Goal: Transaction & Acquisition: Purchase product/service

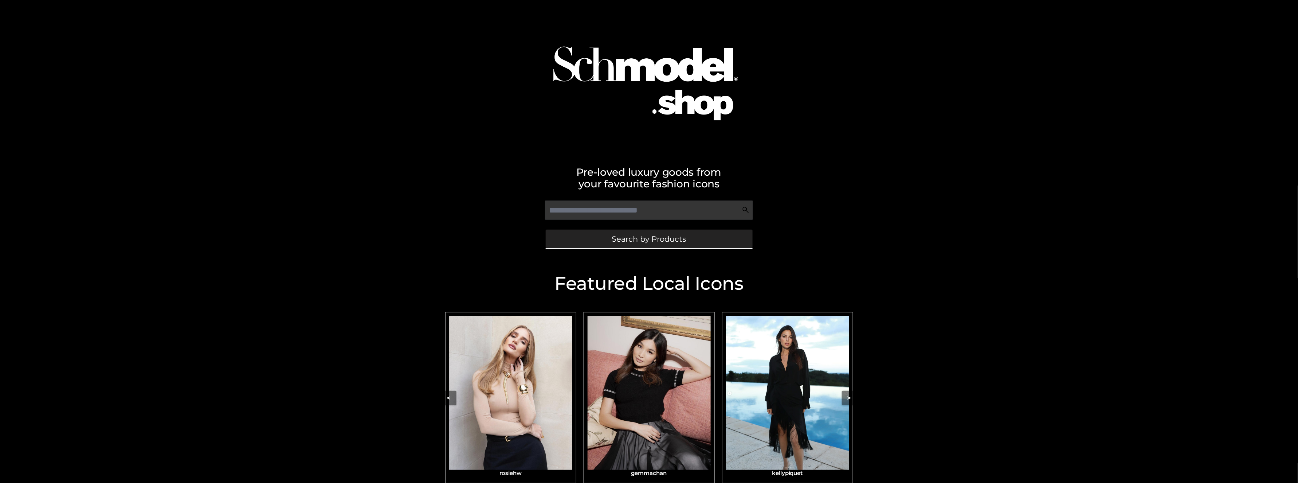
click at [638, 236] on span "Search by Products" at bounding box center [649, 239] width 74 height 8
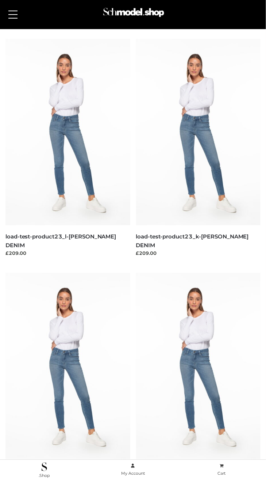
click at [4, 14] on header "Login" at bounding box center [133, 14] width 266 height 29
click at [10, 14] on span at bounding box center [12, 14] width 9 height 1
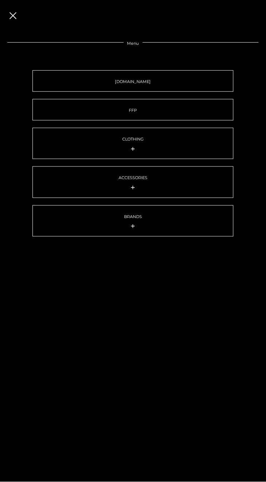
click at [5, 15] on button at bounding box center [13, 14] width 16 height 18
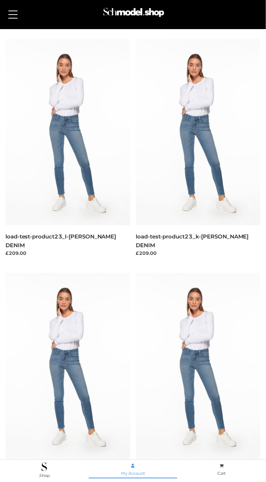
click at [137, 473] on span "My Account" at bounding box center [133, 474] width 24 height 5
click at [12, 19] on button at bounding box center [13, 14] width 16 height 18
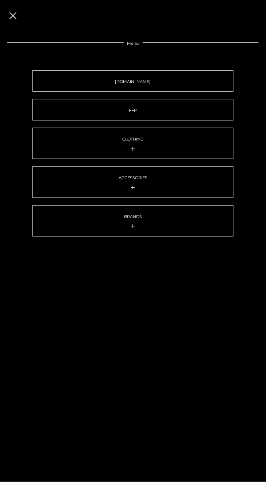
click at [15, 13] on span at bounding box center [12, 15] width 7 height 7
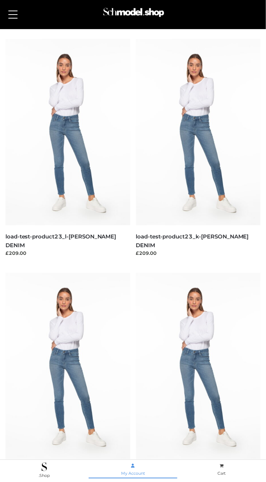
click at [133, 475] on span "My Account" at bounding box center [133, 474] width 24 height 5
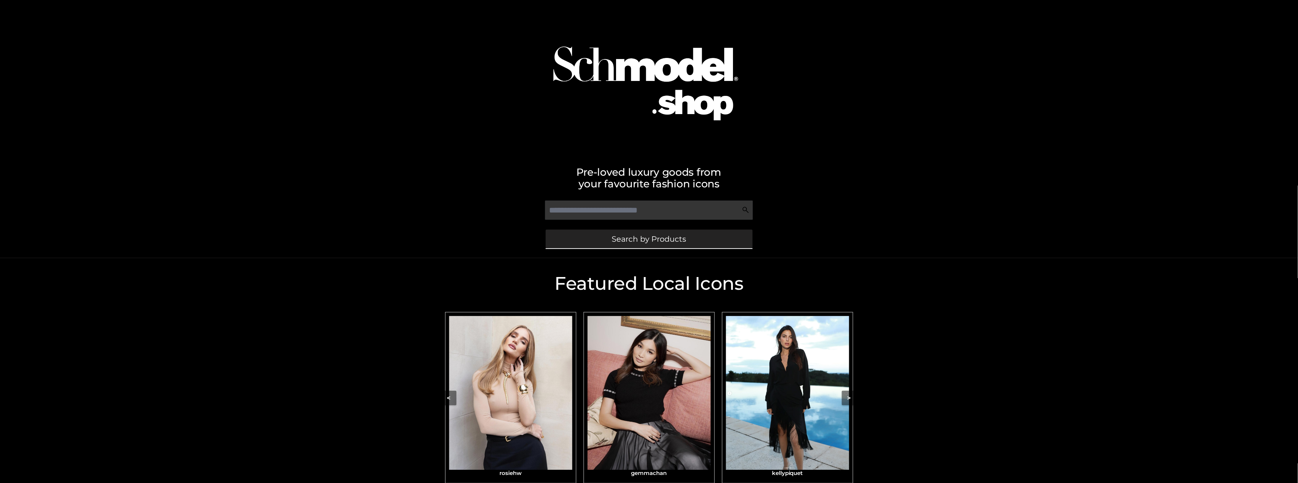
click at [677, 238] on span "Search by Products" at bounding box center [649, 239] width 74 height 8
click at [497, 438] on img "Carousel Navigation" at bounding box center [510, 393] width 123 height 154
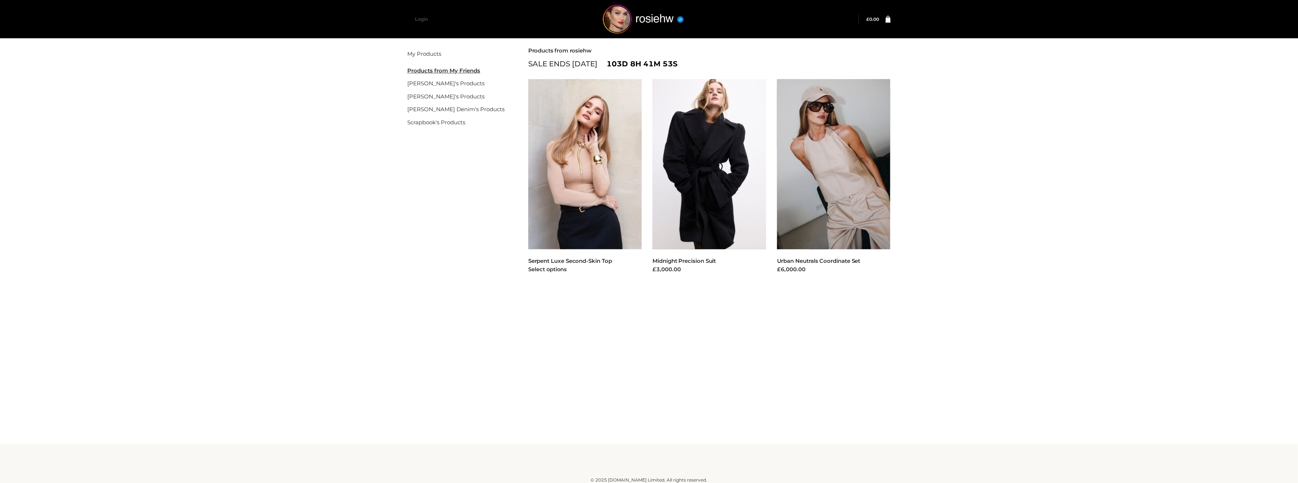
click at [578, 206] on img at bounding box center [585, 164] width 114 height 170
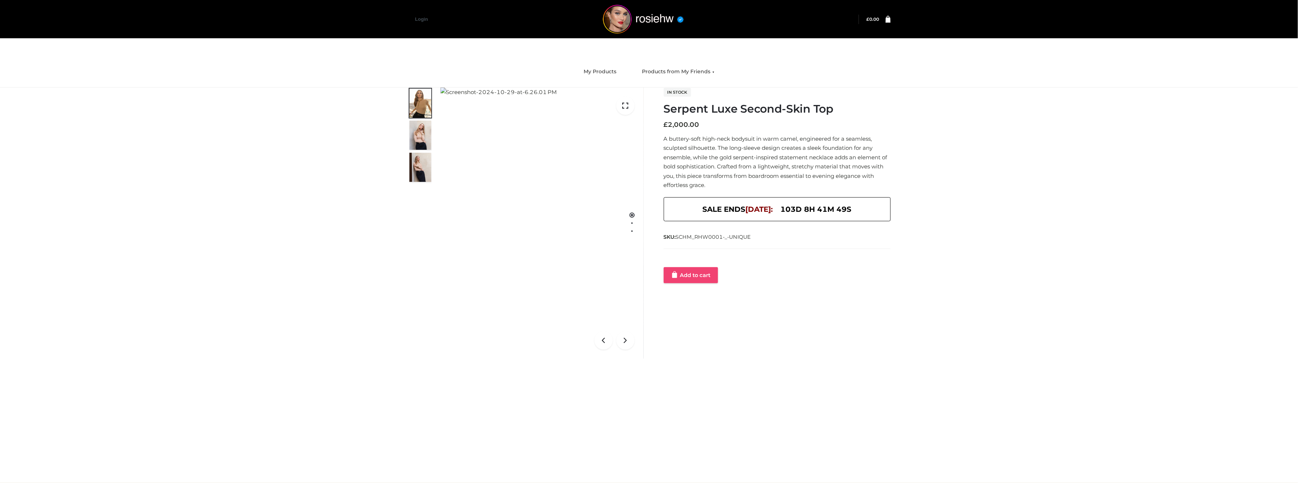
click at [693, 279] on link "Add to cart" at bounding box center [691, 275] width 54 height 16
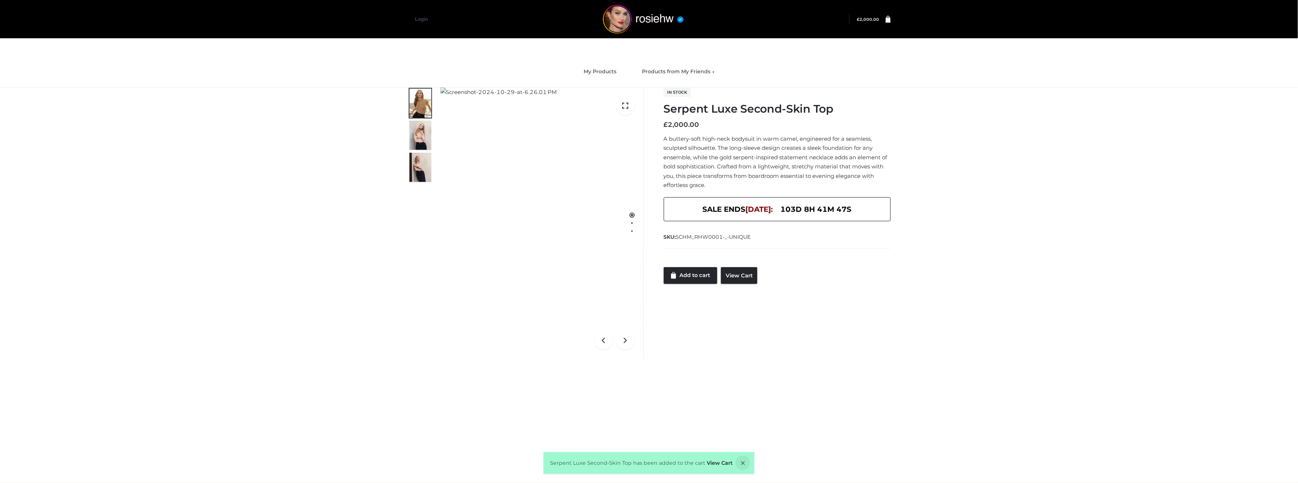
click at [888, 19] on icon at bounding box center [888, 18] width 5 height 7
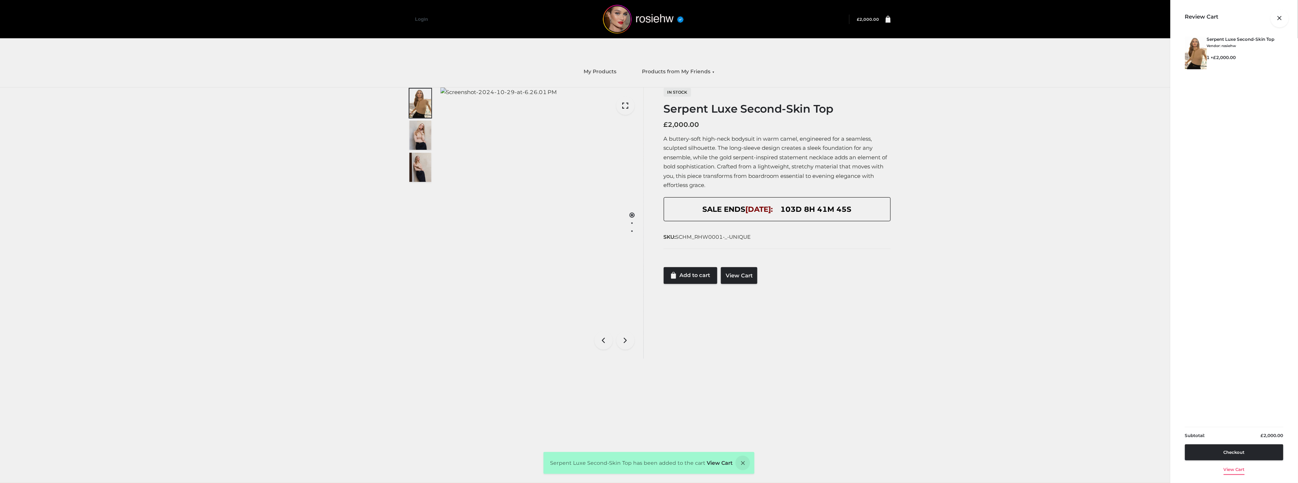
click at [1232, 467] on link "View cart" at bounding box center [1234, 467] width 21 height 15
click at [891, 19] on div at bounding box center [891, 19] width 0 height 0
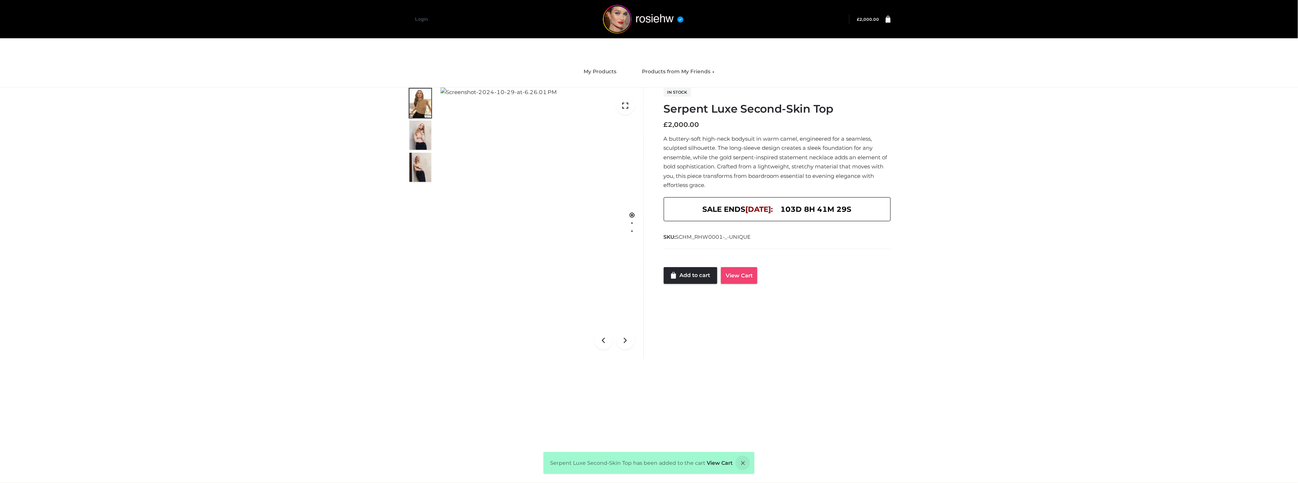
click at [732, 279] on link "View Cart" at bounding box center [739, 275] width 36 height 17
click at [734, 277] on link "View Cart" at bounding box center [739, 275] width 36 height 17
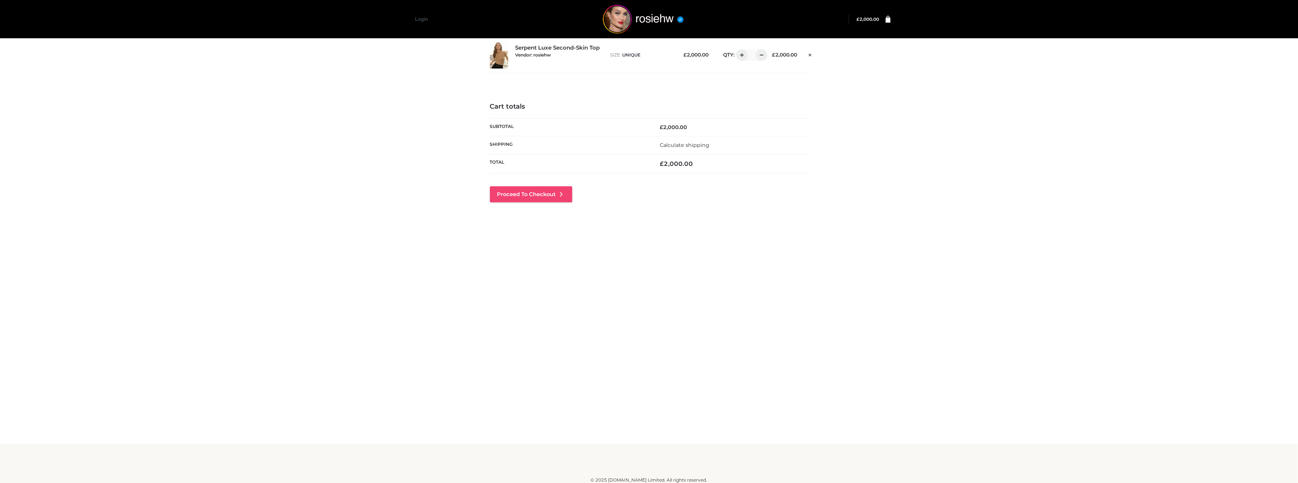
click at [524, 193] on link "Proceed to Checkout" at bounding box center [531, 194] width 82 height 16
click at [529, 203] on div "Proceed to Checkout" at bounding box center [531, 205] width 82 height 38
click at [532, 190] on link "Proceed to Checkout" at bounding box center [531, 194] width 82 height 16
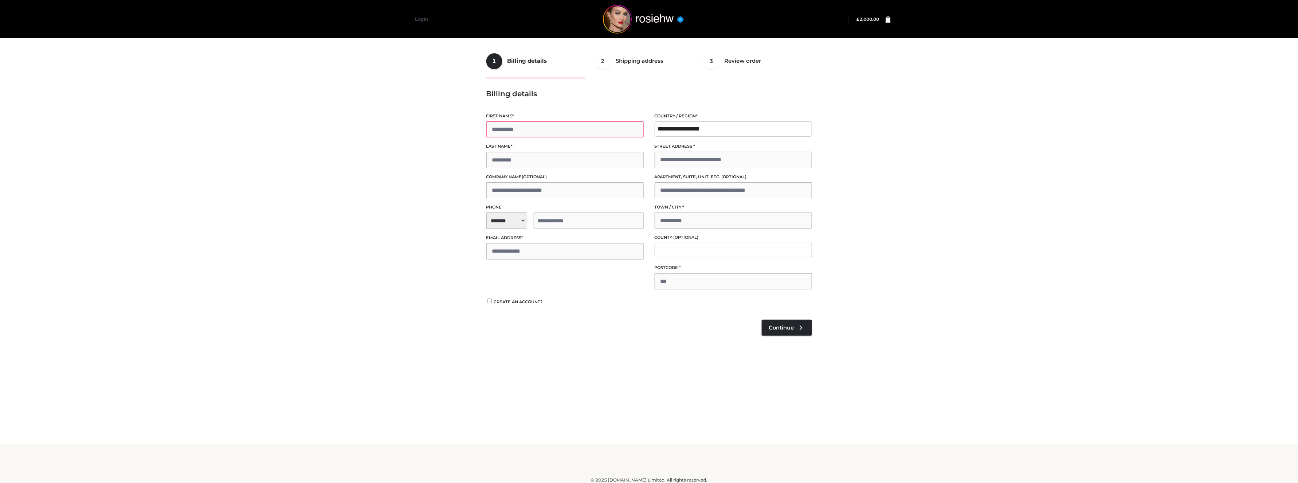
click at [523, 130] on input "First name *" at bounding box center [564, 129] width 157 height 16
type input "**"
type input "***"
click at [521, 221] on span "**********" at bounding box center [564, 220] width 157 height 16
click at [515, 241] on div "+1 (US)" at bounding box center [532, 240] width 90 height 15
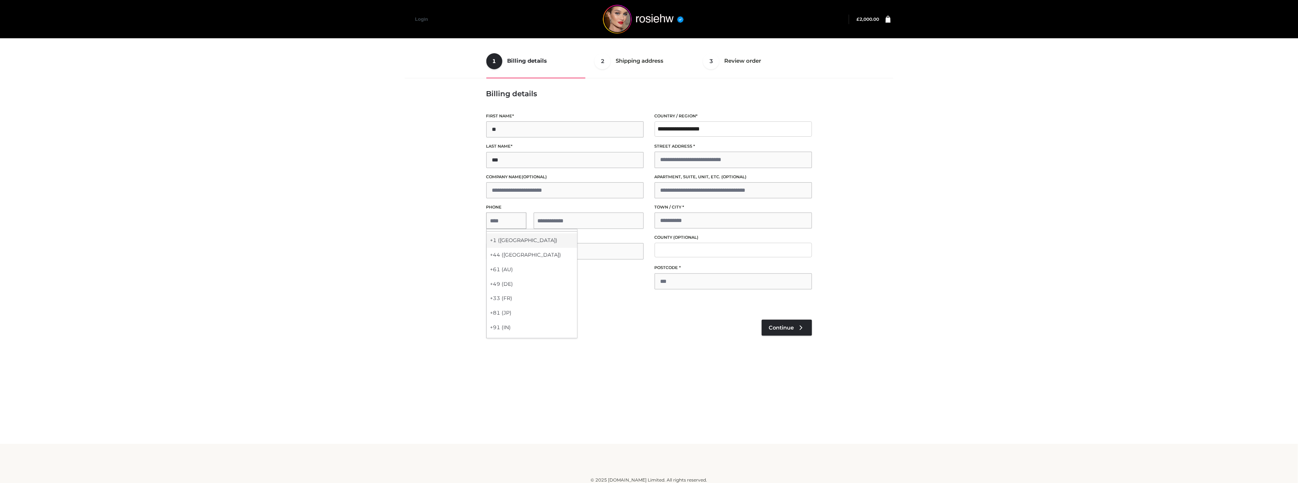
select select "**"
click at [559, 213] on input "tel" at bounding box center [589, 220] width 110 height 16
type input "**********"
click at [552, 254] on input "Email address *" at bounding box center [564, 251] width 157 height 16
type input "**********"
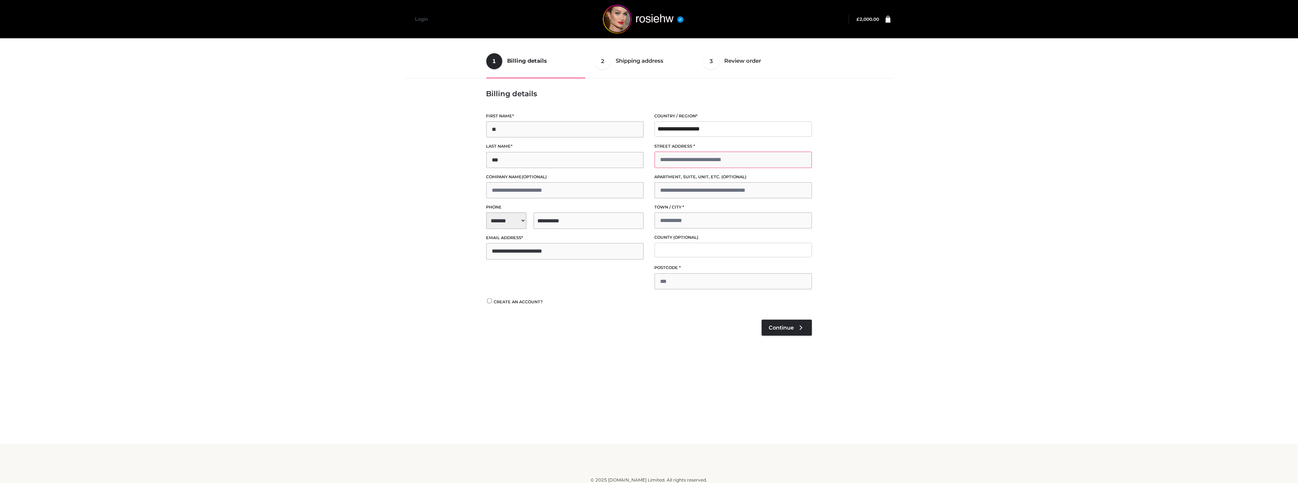
click at [715, 155] on input "Street address *" at bounding box center [733, 160] width 157 height 16
type input "**********"
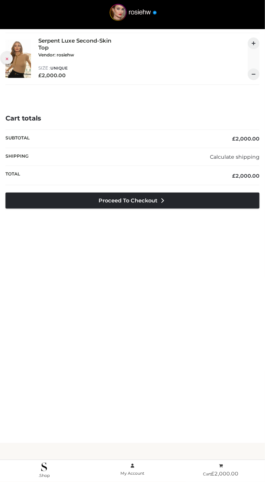
click at [7, 56] on icon at bounding box center [7, 58] width 3 height 5
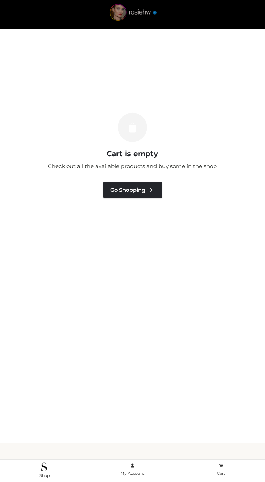
click at [136, 15] on img at bounding box center [132, 14] width 63 height 20
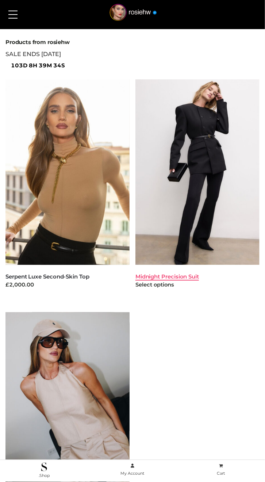
click at [188, 274] on link "Midnight Precision Suit" at bounding box center [166, 276] width 63 height 7
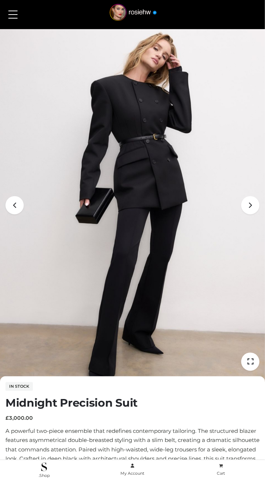
scroll to position [185, 0]
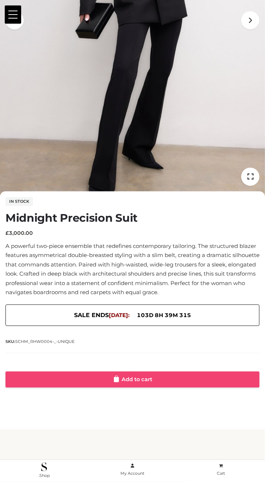
click at [85, 376] on link "Add to cart" at bounding box center [132, 380] width 254 height 16
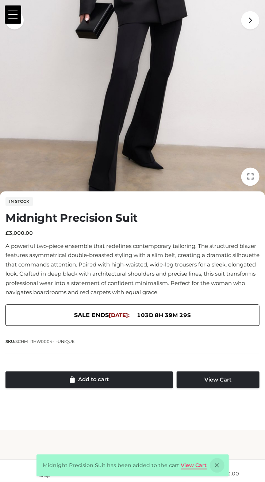
click at [196, 465] on link "View Cart" at bounding box center [194, 466] width 26 height 7
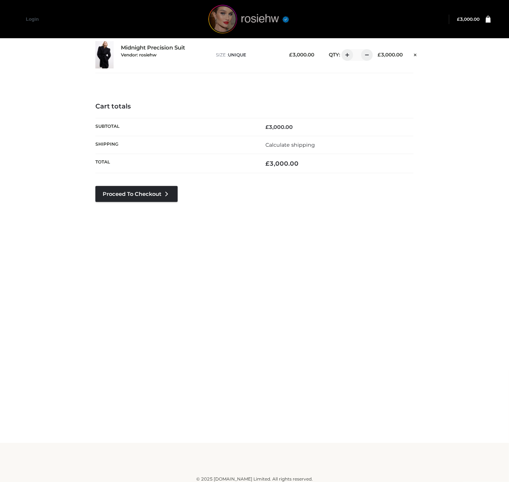
click at [257, 20] on img at bounding box center [248, 19] width 109 height 29
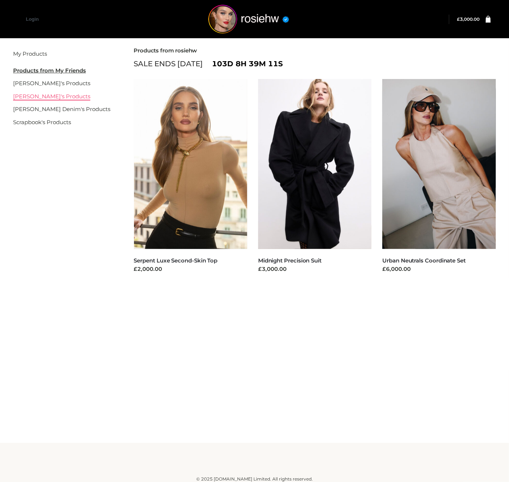
click at [39, 98] on link "[PERSON_NAME]'s Products" at bounding box center [51, 96] width 77 height 7
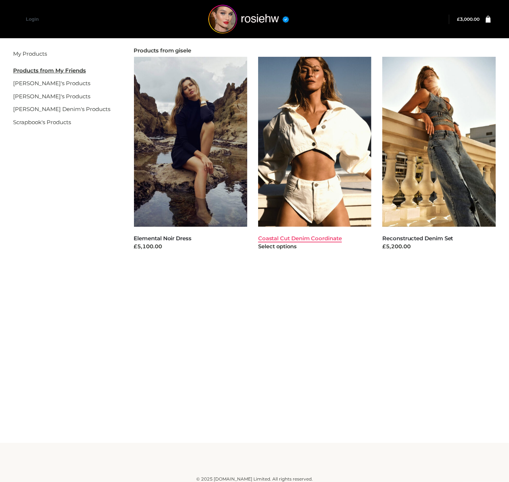
click at [287, 237] on link "Coastal Cut Denim Coordinate" at bounding box center [300, 238] width 84 height 7
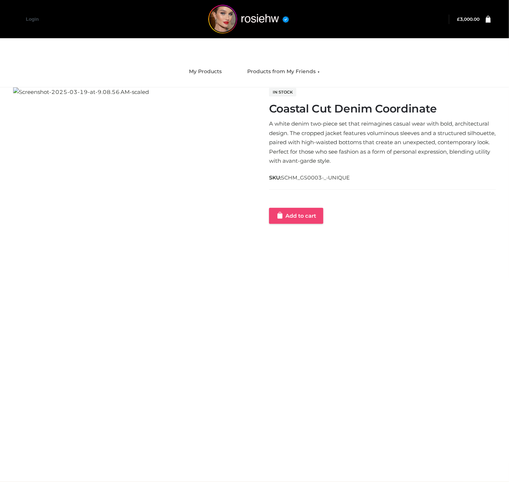
click at [315, 214] on link "Add to cart" at bounding box center [296, 216] width 54 height 16
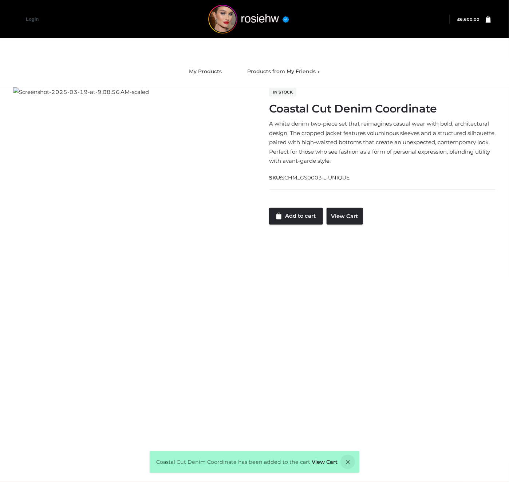
click at [487, 22] on icon at bounding box center [488, 18] width 5 height 7
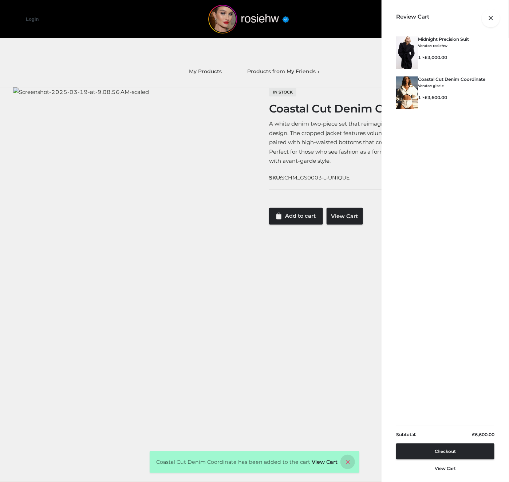
click at [349, 466] on icon at bounding box center [348, 462] width 15 height 15
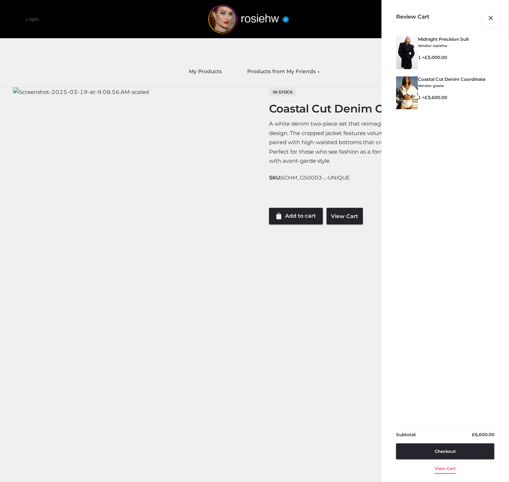
click at [446, 470] on link "View cart" at bounding box center [445, 467] width 21 height 15
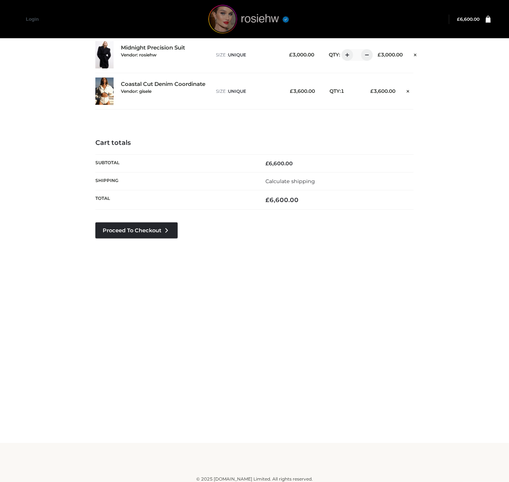
click at [257, 22] on img at bounding box center [248, 19] width 109 height 29
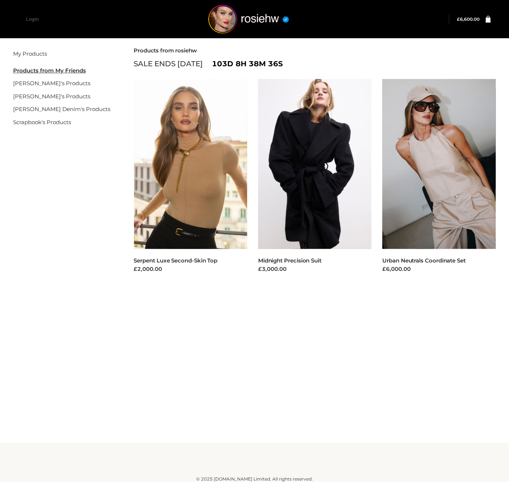
click at [257, 22] on img at bounding box center [248, 19] width 109 height 29
click at [31, 54] on link "My Products" at bounding box center [30, 53] width 34 height 7
drag, startPoint x: 0, startPoint y: 0, endPoint x: 31, endPoint y: 54, distance: 62.4
click at [31, 54] on link "My Products" at bounding box center [30, 53] width 34 height 7
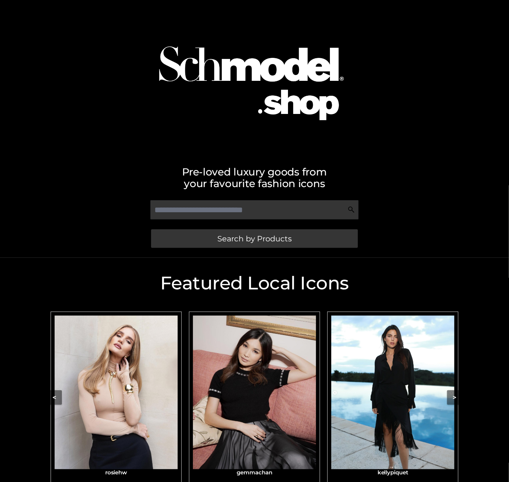
click at [434, 396] on img "Carousel Navigation" at bounding box center [393, 393] width 123 height 154
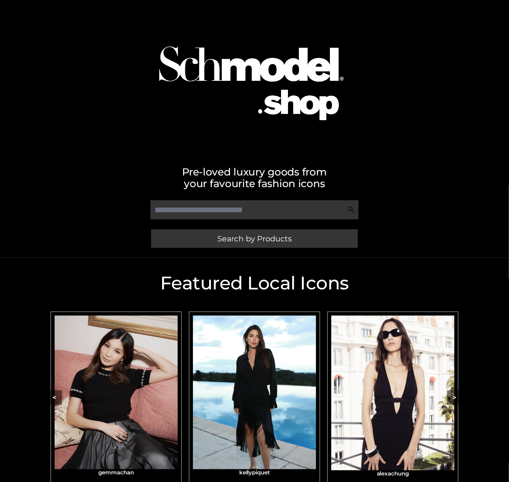
click at [247, 442] on img "Carousel Navigation" at bounding box center [254, 393] width 123 height 154
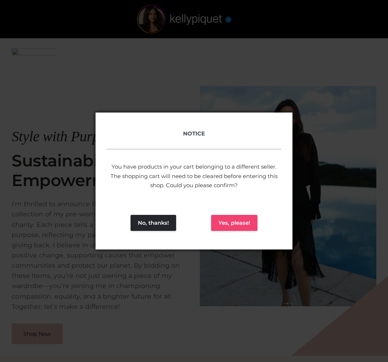
click at [238, 226] on button "Yes, please!" at bounding box center [234, 223] width 46 height 16
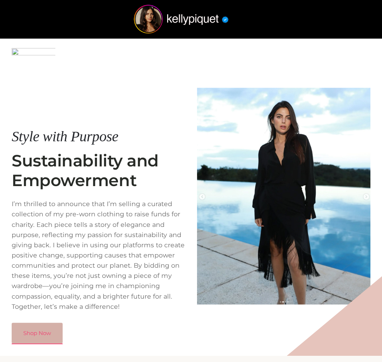
click at [31, 333] on link "Shop Now" at bounding box center [37, 333] width 51 height 21
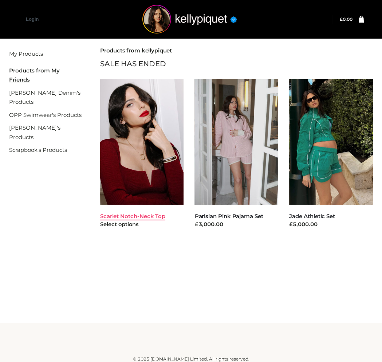
click at [125, 216] on link "Scarlet Notch-Neck Top" at bounding box center [132, 216] width 65 height 7
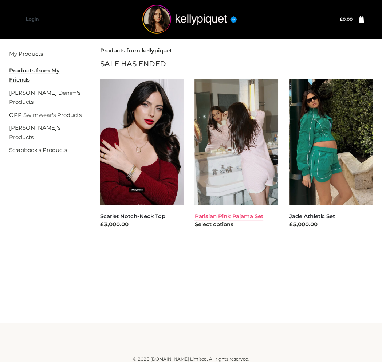
click at [245, 213] on link "Parisian Pink Pajama Set" at bounding box center [229, 216] width 69 height 7
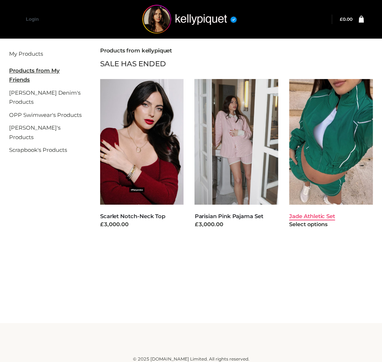
click at [321, 216] on link "Jade Athletic Set" at bounding box center [312, 216] width 46 height 7
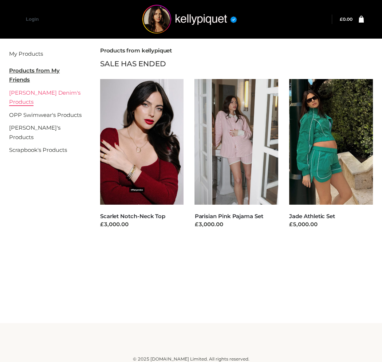
click at [33, 99] on link "[PERSON_NAME] Denim's Products" at bounding box center [44, 97] width 71 height 16
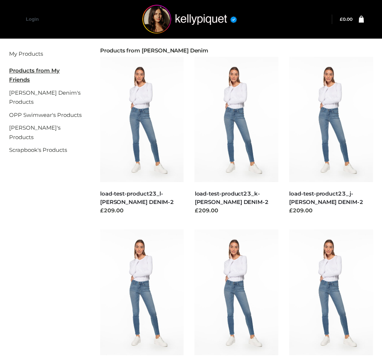
click at [36, 132] on li "[PERSON_NAME]'s Products" at bounding box center [45, 132] width 73 height 22
click at [38, 128] on link "[PERSON_NAME]'s Products" at bounding box center [34, 132] width 51 height 16
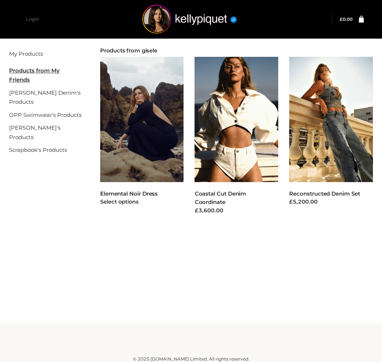
click at [158, 122] on img at bounding box center [142, 120] width 84 height 126
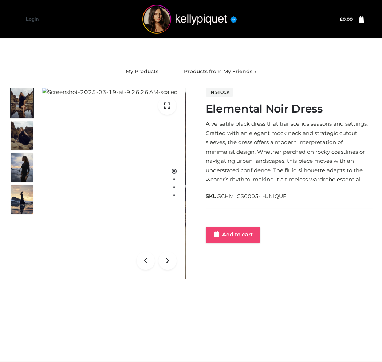
click at [224, 237] on link "Add to cart" at bounding box center [233, 235] width 54 height 16
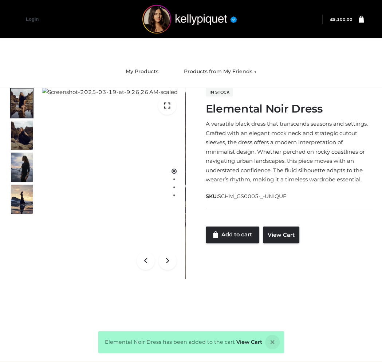
click at [361, 20] on icon at bounding box center [361, 18] width 5 height 7
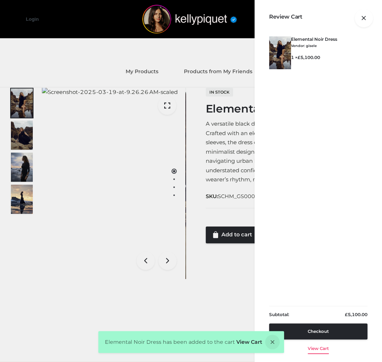
click at [313, 351] on link "View cart" at bounding box center [318, 347] width 21 height 15
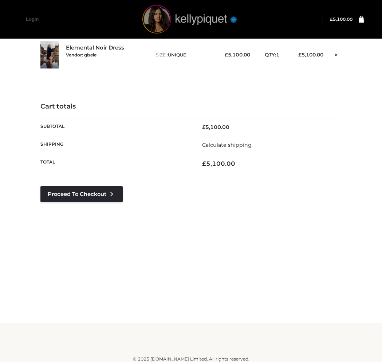
click at [177, 17] on img at bounding box center [191, 19] width 109 height 29
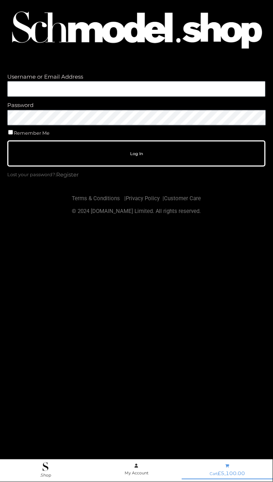
click at [221, 472] on span "£" at bounding box center [219, 474] width 3 height 7
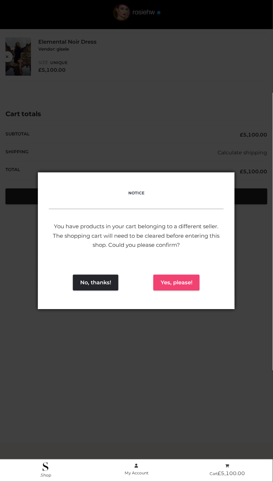
click at [183, 288] on button "Yes, please!" at bounding box center [176, 283] width 46 height 16
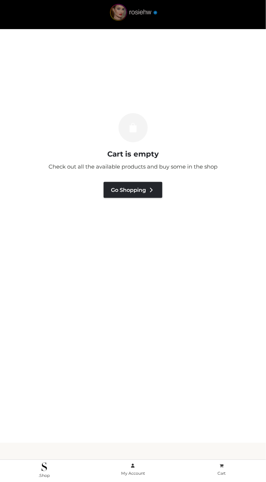
click at [123, 6] on img at bounding box center [133, 14] width 63 height 20
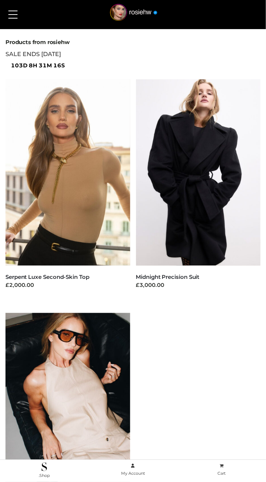
click at [108, 400] on img at bounding box center [67, 406] width 125 height 187
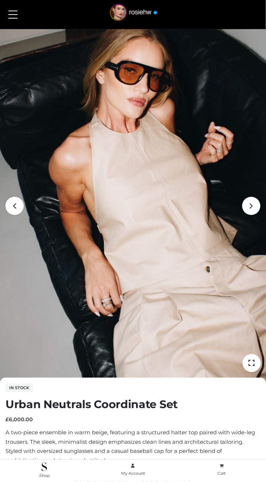
scroll to position [168, 0]
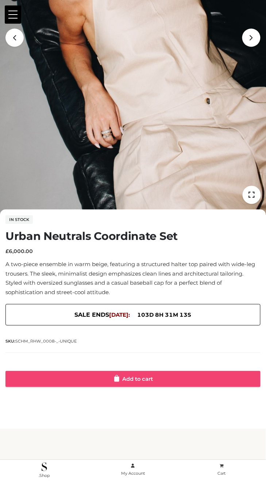
click at [140, 379] on link "Add to cart" at bounding box center [132, 380] width 255 height 16
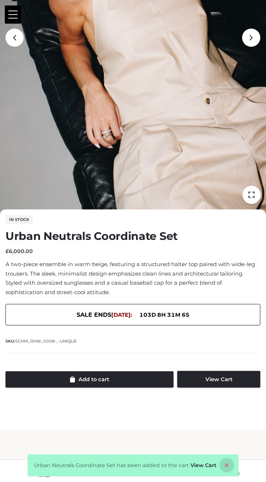
click at [224, 467] on icon at bounding box center [226, 466] width 15 height 15
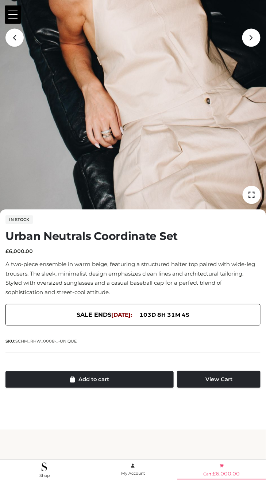
click at [218, 468] on span at bounding box center [221, 466] width 88 height 7
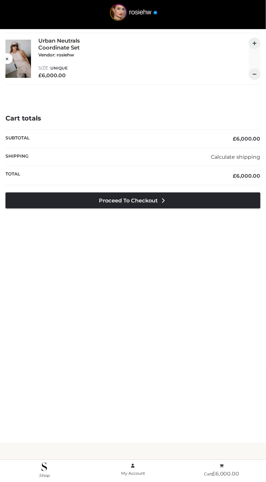
click at [61, 41] on div "Urban Neutrals Coordinate Set Vendor: rosiehw CLOTHING , FFP , TWO PIECE" at bounding box center [74, 51] width 73 height 27
click at [63, 42] on div "Urban Neutrals Coordinate Set Vendor: rosiehw CLOTHING , FFP , TWO PIECE" at bounding box center [74, 51] width 73 height 27
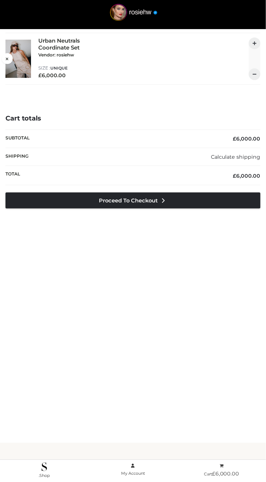
click at [63, 42] on div "Urban Neutrals Coordinate Set Vendor: rosiehw CLOTHING , FFP , TWO PIECE" at bounding box center [74, 51] width 73 height 27
click at [92, 116] on h4 "Cart totals" at bounding box center [132, 119] width 255 height 8
click at [41, 462] on li ".Shop" at bounding box center [44, 471] width 89 height 21
click at [44, 468] on img at bounding box center [44, 467] width 5 height 9
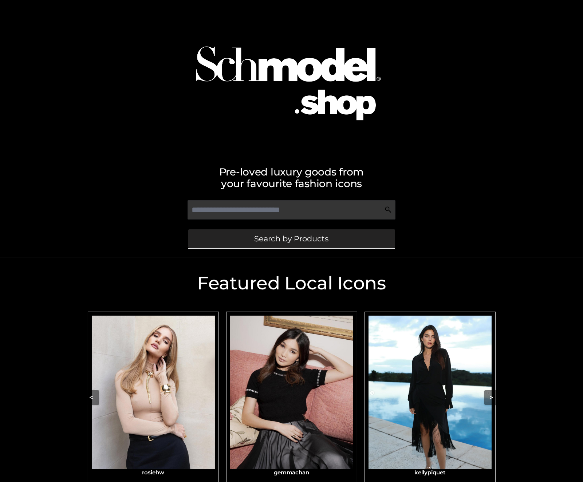
click at [311, 242] on span "Search by Products" at bounding box center [292, 239] width 74 height 8
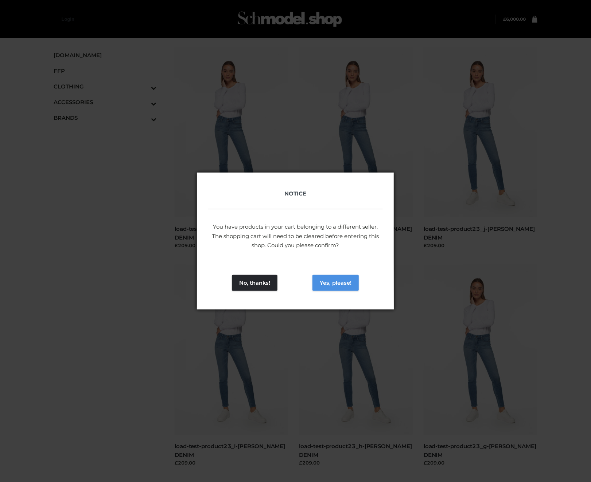
click at [316, 283] on button "Yes, please!" at bounding box center [335, 283] width 46 height 16
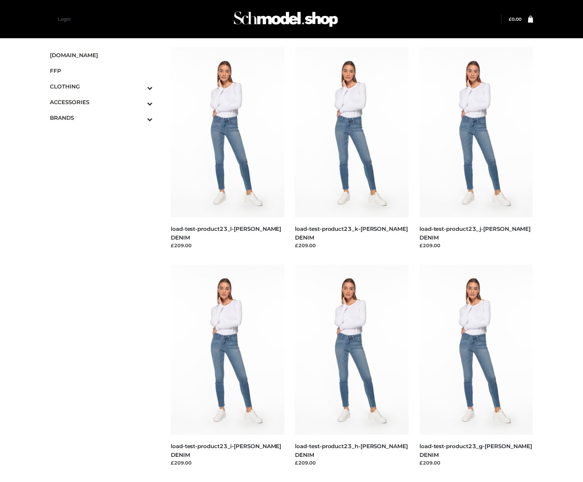
click at [298, 30] on img at bounding box center [285, 19] width 109 height 29
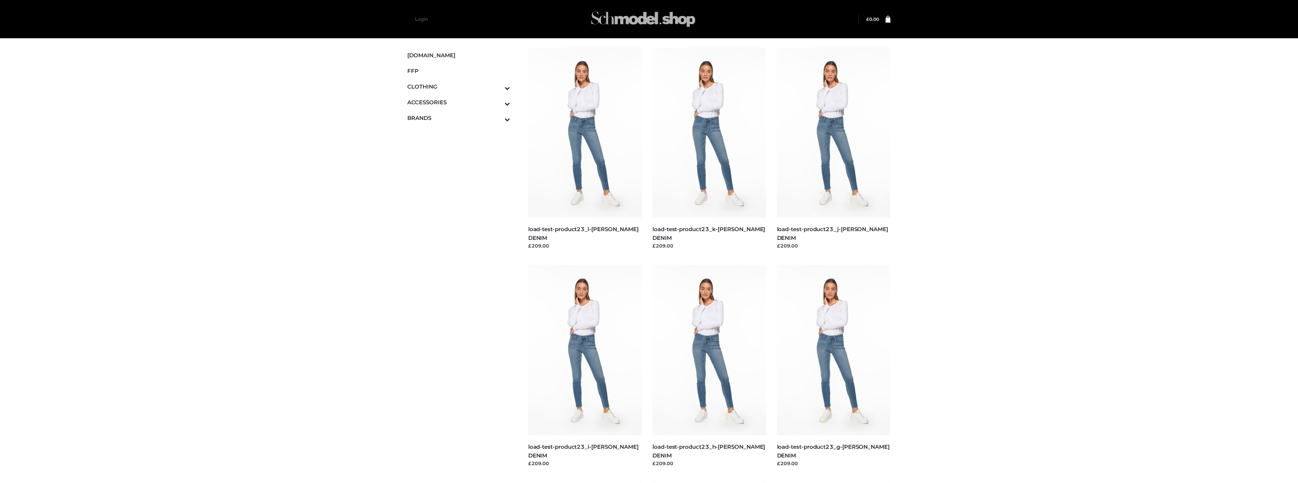
click at [583, 27] on img at bounding box center [643, 19] width 109 height 29
click at [415, 58] on span "SCHMODEL.UK" at bounding box center [459, 55] width 103 height 8
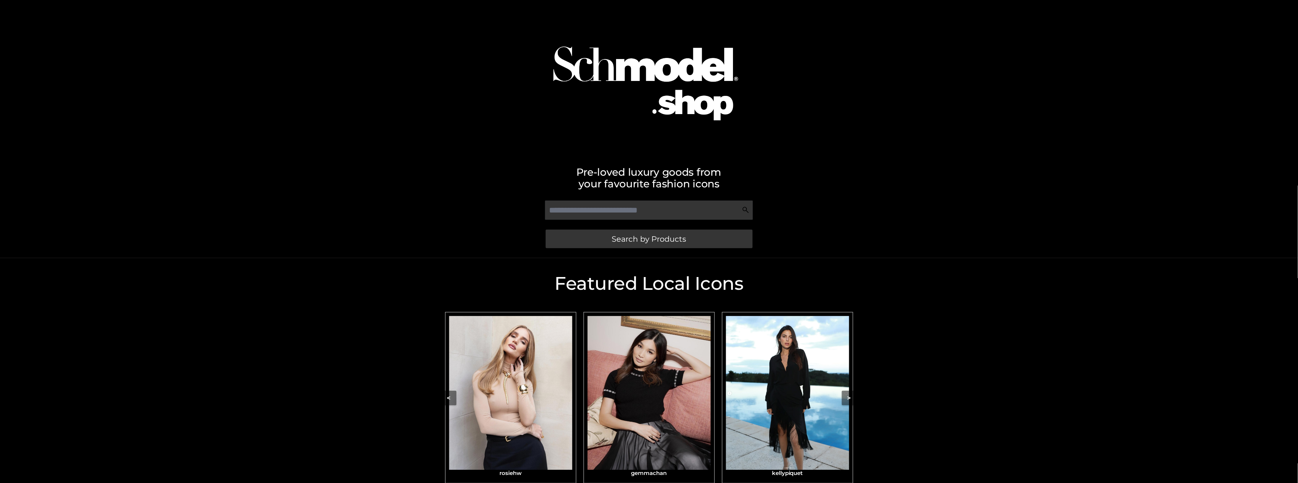
click at [637, 427] on img "Carousel Navigation" at bounding box center [649, 393] width 123 height 154
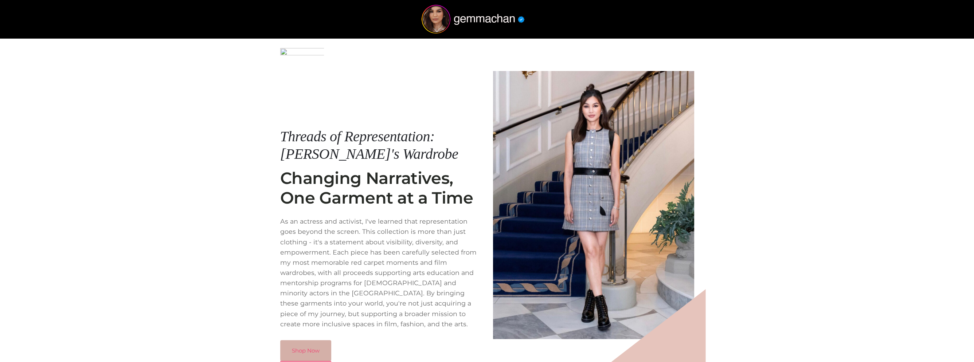
click at [306, 350] on link "Shop Now" at bounding box center [305, 350] width 51 height 21
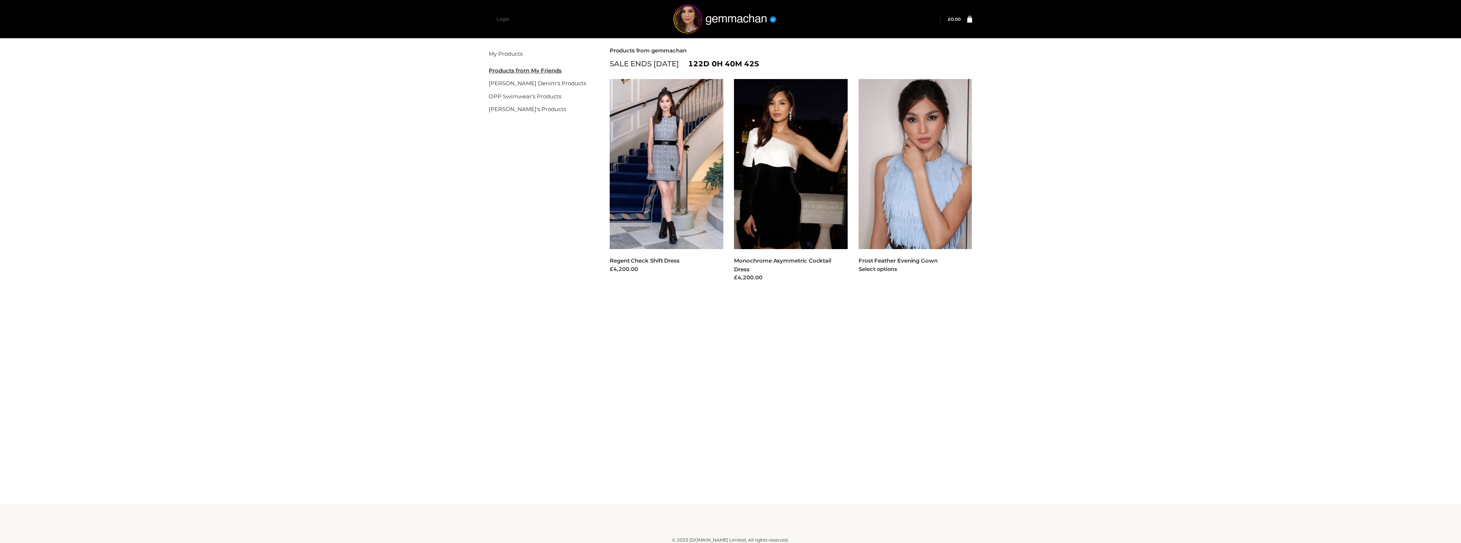
click at [881, 219] on img at bounding box center [916, 164] width 114 height 170
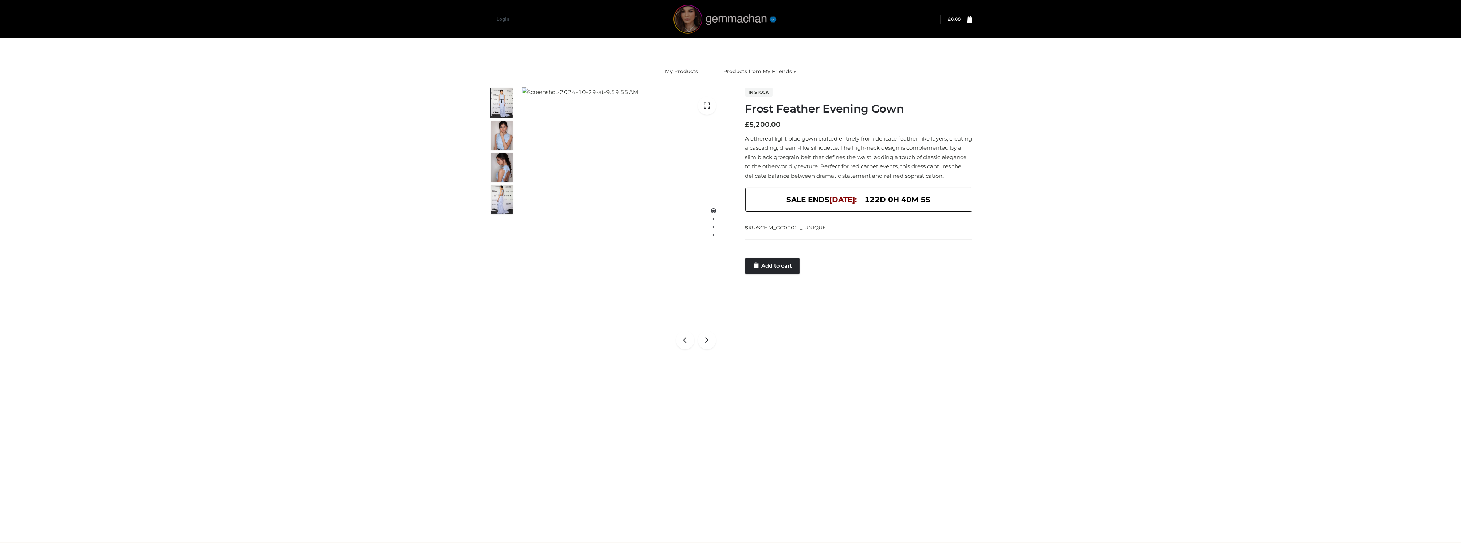
click at [698, 25] on img at bounding box center [724, 19] width 109 height 29
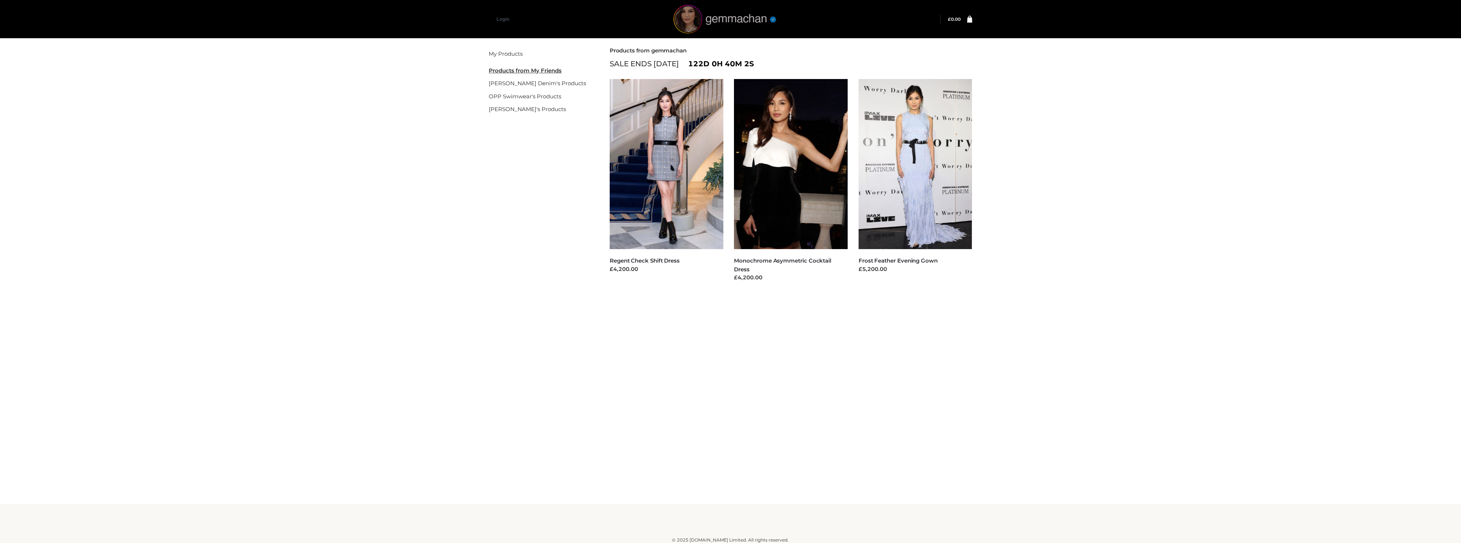
click at [755, 19] on img at bounding box center [724, 19] width 109 height 29
click at [507, 53] on link "My Products" at bounding box center [506, 53] width 34 height 7
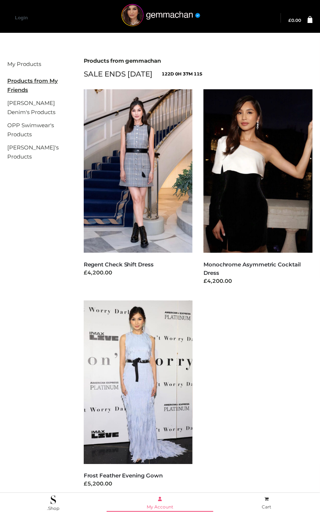
click at [163, 503] on span at bounding box center [160, 499] width 106 height 7
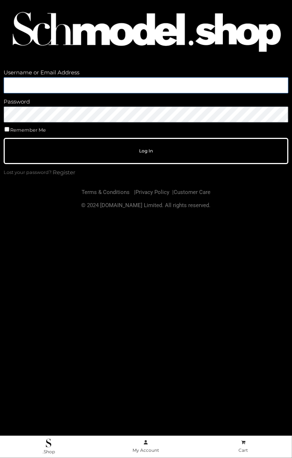
click at [122, 86] on input "Username or Email Address" at bounding box center [146, 85] width 285 height 16
drag, startPoint x: 109, startPoint y: 84, endPoint x: -94, endPoint y: 94, distance: 202.8
click at [0, 94] on html "**********" at bounding box center [146, 229] width 292 height 458
click at [90, 80] on input "*******" at bounding box center [146, 85] width 285 height 16
drag, startPoint x: 76, startPoint y: 79, endPoint x: -101, endPoint y: 88, distance: 177.0
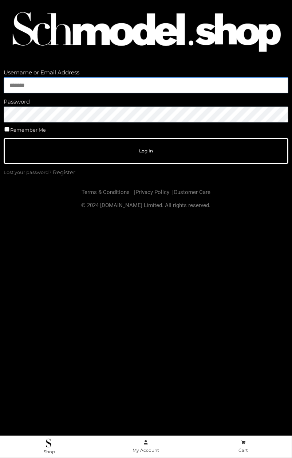
click at [0, 88] on html "Username or Email Address ******* Password Remember Me Log In Lost your passwor…" at bounding box center [146, 229] width 292 height 458
click at [233, 89] on input "*******" at bounding box center [146, 85] width 285 height 16
click at [4, 138] on button "Log In" at bounding box center [146, 151] width 285 height 26
click at [179, 149] on span "Log In" at bounding box center [146, 151] width 246 height 4
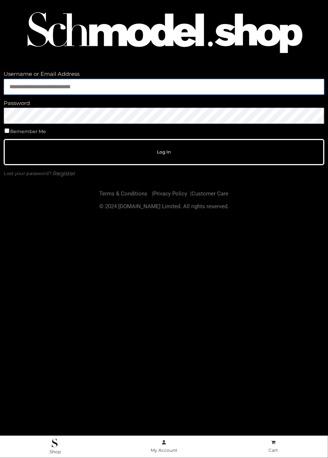
click at [39, 86] on input "**********" at bounding box center [164, 87] width 320 height 16
drag, startPoint x: 5, startPoint y: 85, endPoint x: 292, endPoint y: 99, distance: 287.1
click at [292, 99] on div "**********" at bounding box center [164, 125] width 320 height 113
type input "**********"
click at [175, 156] on button "Log In" at bounding box center [164, 152] width 320 height 26
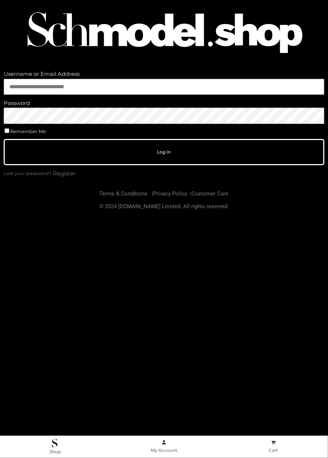
click at [0, 108] on html "**********" at bounding box center [164, 229] width 328 height 458
click at [4, 139] on button "Log In" at bounding box center [164, 152] width 320 height 26
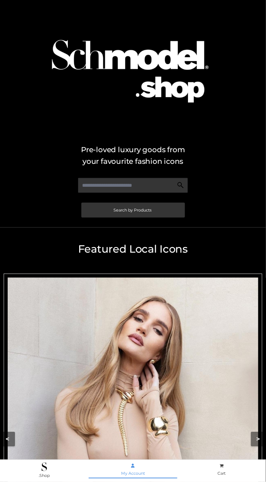
click at [137, 474] on span "My Account" at bounding box center [133, 474] width 24 height 5
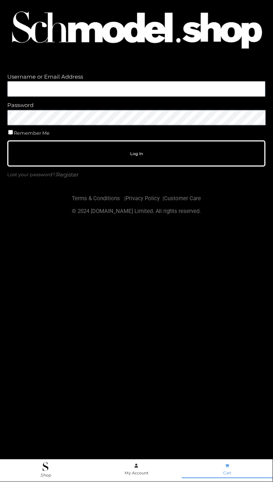
click at [230, 473] on span "Cart" at bounding box center [227, 474] width 8 height 5
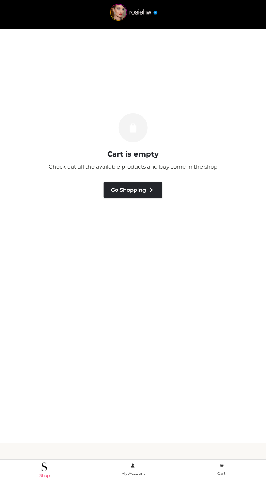
click at [39, 473] on link ".Shop" at bounding box center [44, 471] width 89 height 17
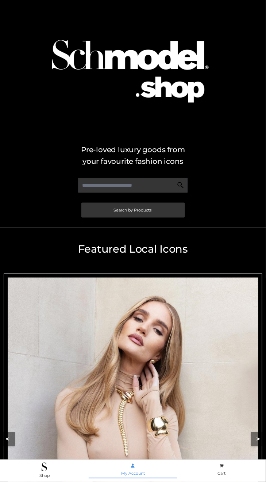
click at [134, 478] on link "My Account" at bounding box center [133, 471] width 89 height 16
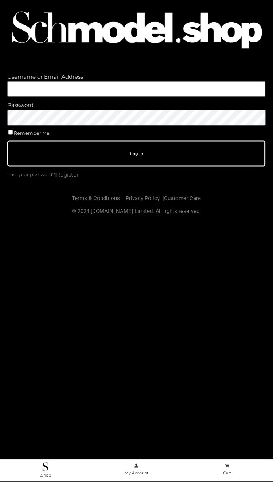
click at [132, 466] on span at bounding box center [136, 466] width 90 height 7
click at [52, 466] on span at bounding box center [45, 467] width 90 height 9
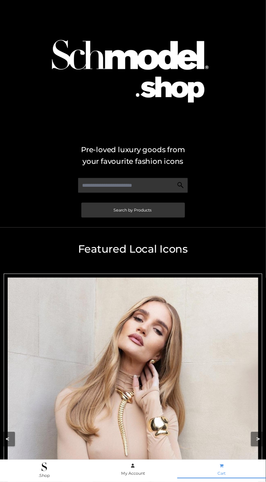
click at [224, 470] on span at bounding box center [221, 466] width 88 height 7
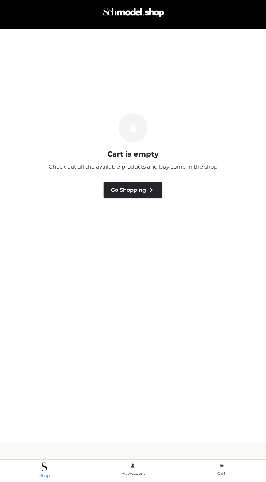
click at [47, 472] on img at bounding box center [44, 467] width 5 height 9
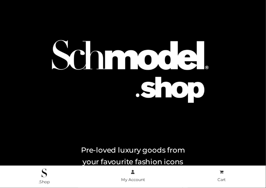
click at [161, 187] on li "My Account" at bounding box center [133, 176] width 89 height 21
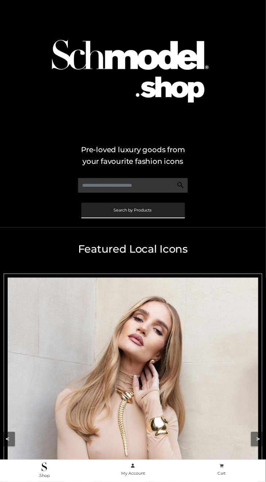
click at [136, 204] on link "Search by Products" at bounding box center [132, 210] width 103 height 15
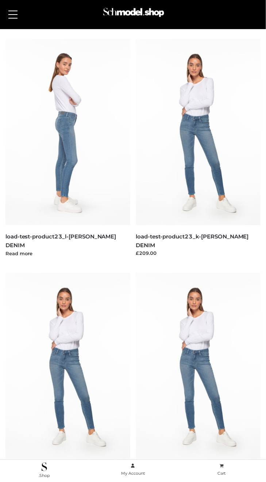
click at [66, 233] on h5 "load-test-product23_l-[PERSON_NAME] DENIM" at bounding box center [67, 241] width 125 height 17
click at [67, 240] on link "load-test-product23_l-[PERSON_NAME] DENIM" at bounding box center [60, 241] width 110 height 15
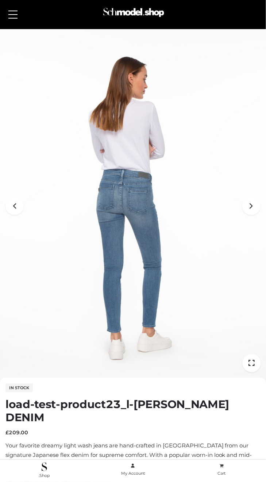
scroll to position [147, 0]
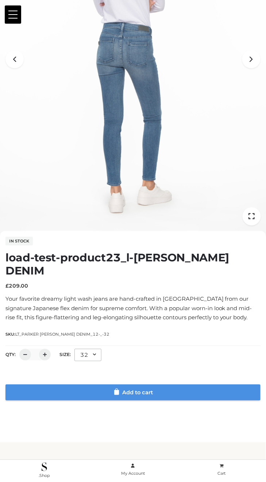
click at [137, 385] on link "Add to cart" at bounding box center [132, 393] width 255 height 16
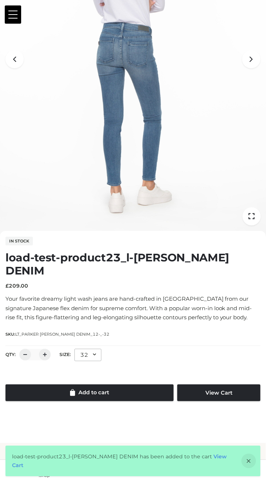
click at [225, 463] on link "View Cart" at bounding box center [119, 461] width 214 height 15
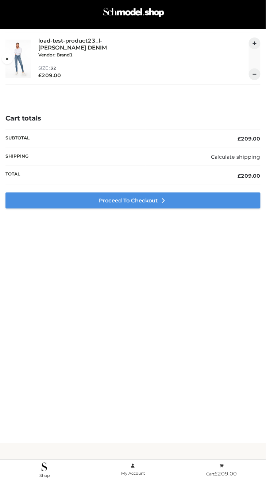
click at [148, 202] on link "Proceed to Checkout" at bounding box center [132, 201] width 255 height 16
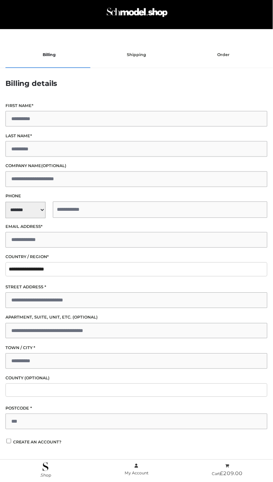
scroll to position [126, 0]
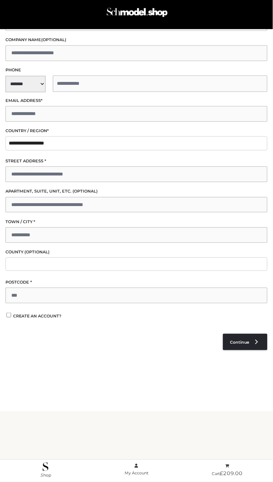
click at [29, 314] on span "Create an account?" at bounding box center [37, 316] width 48 height 5
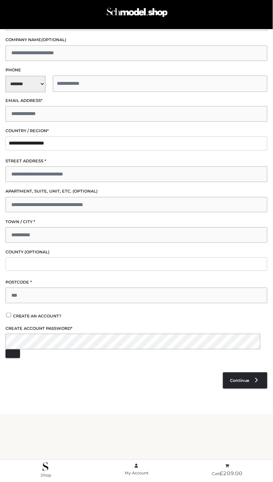
click at [114, 322] on div "Create an account? Create account password *" at bounding box center [136, 338] width 262 height 51
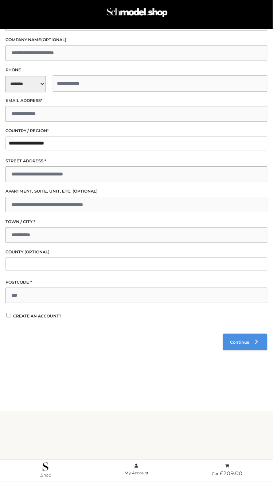
click at [242, 344] on link "Continue" at bounding box center [245, 343] width 44 height 16
click at [74, 372] on div "1 Billing details Billing 2 Shipping address Shipping 3 Review order Order Bill…" at bounding box center [136, 143] width 273 height 458
